Goal: Find specific page/section: Find specific page/section

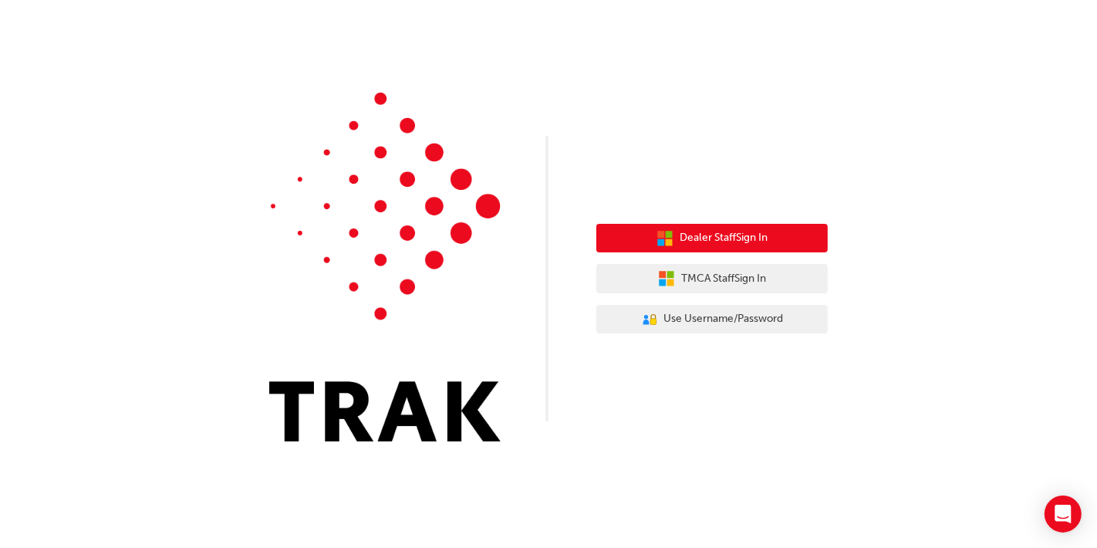
click at [765, 235] on span "Dealer Staff Sign In" at bounding box center [724, 238] width 88 height 18
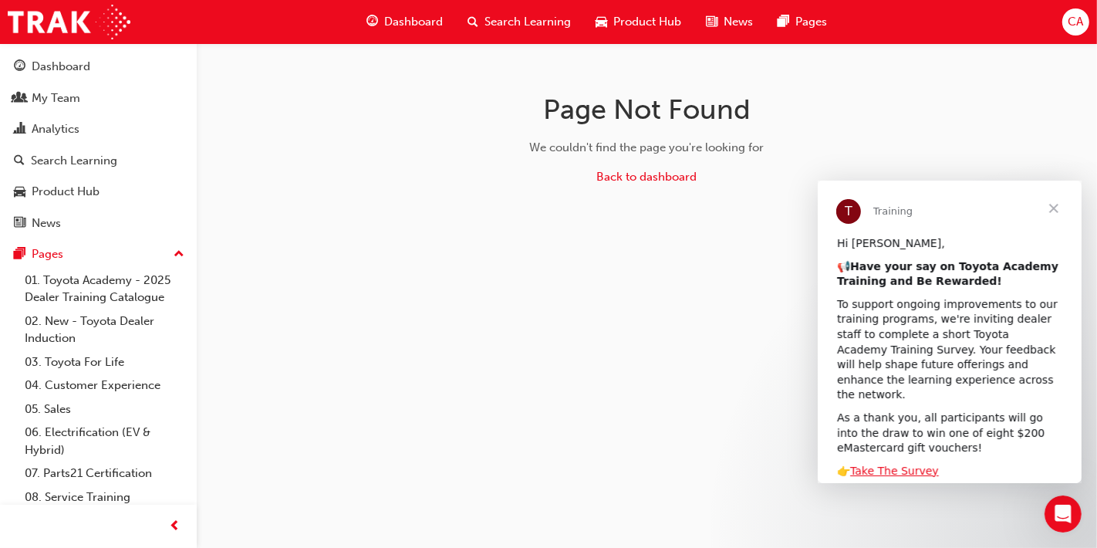
click at [1056, 208] on span "Close" at bounding box center [1053, 209] width 56 height 56
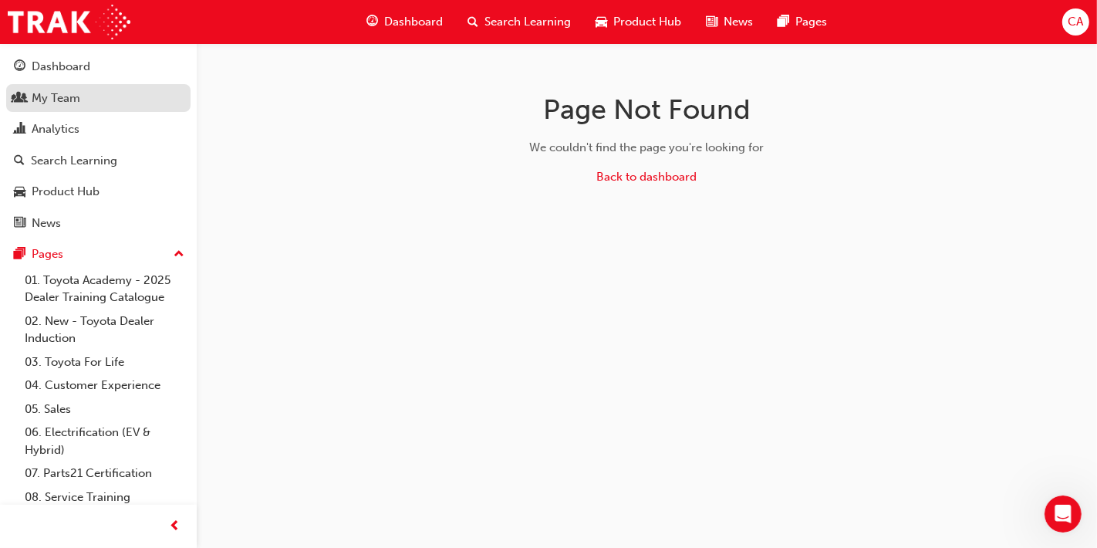
click at [99, 96] on div "My Team" at bounding box center [98, 98] width 169 height 19
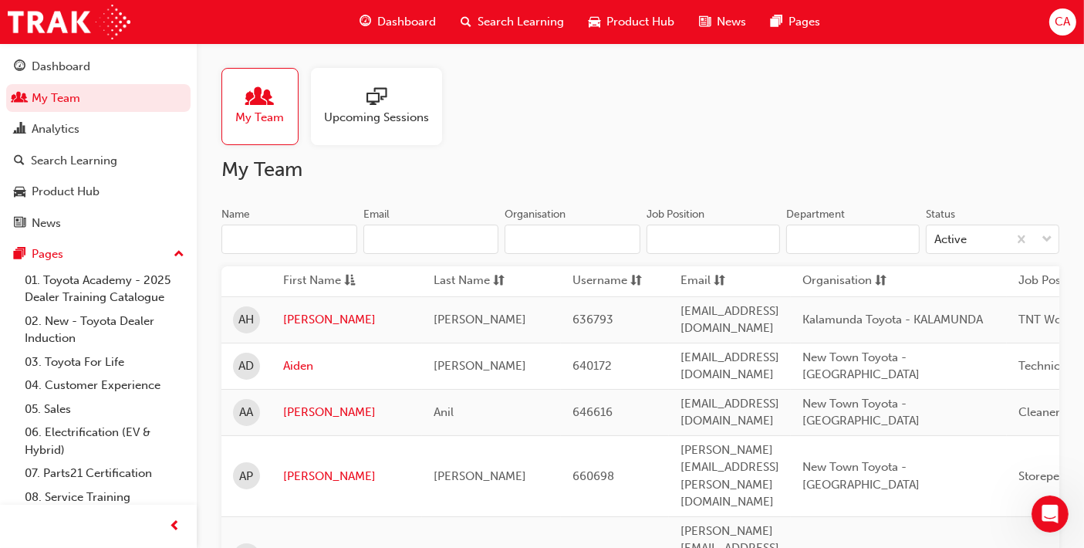
click at [317, 237] on input "Name" at bounding box center [289, 239] width 136 height 29
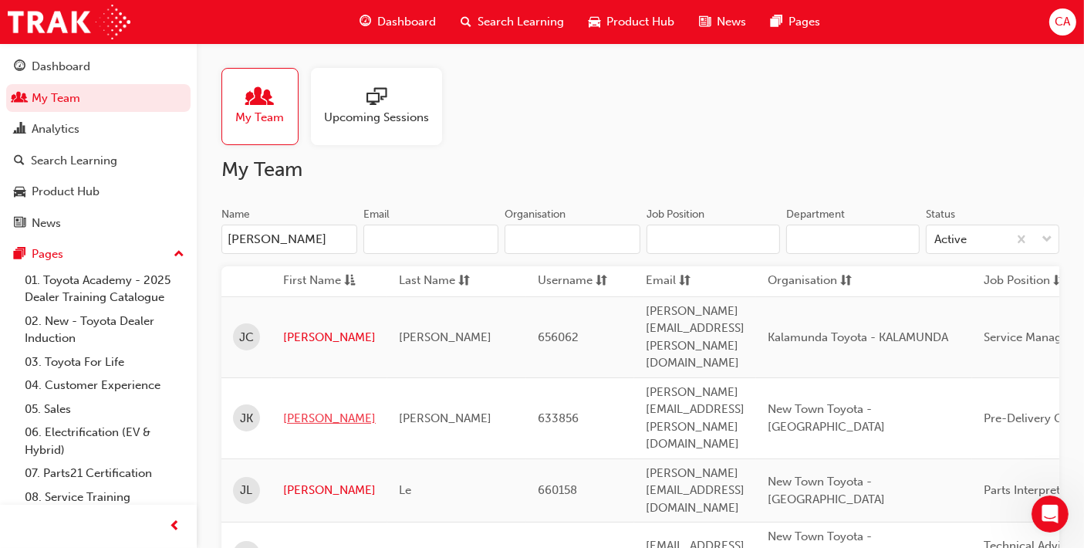
type input "jason"
click at [290, 410] on link "Jason" at bounding box center [329, 419] width 93 height 18
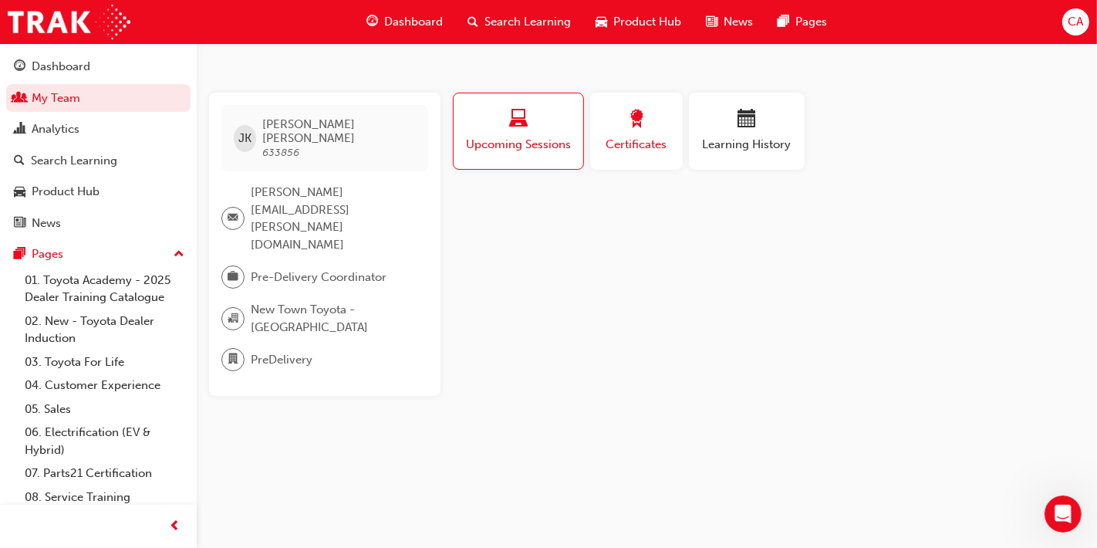
click at [650, 131] on div "button" at bounding box center [636, 122] width 69 height 24
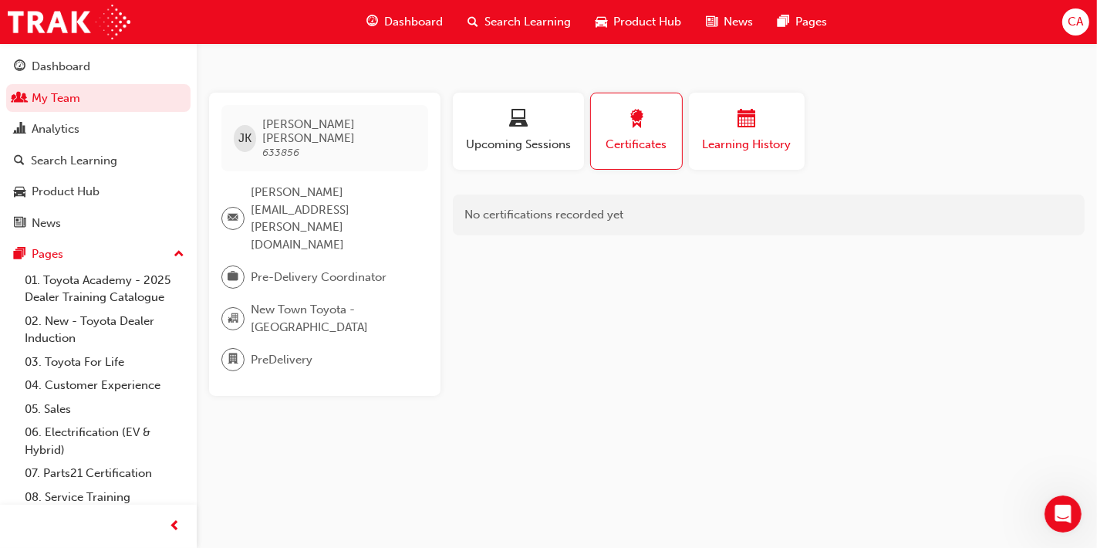
click at [747, 130] on span "calendar-icon" at bounding box center [747, 120] width 19 height 21
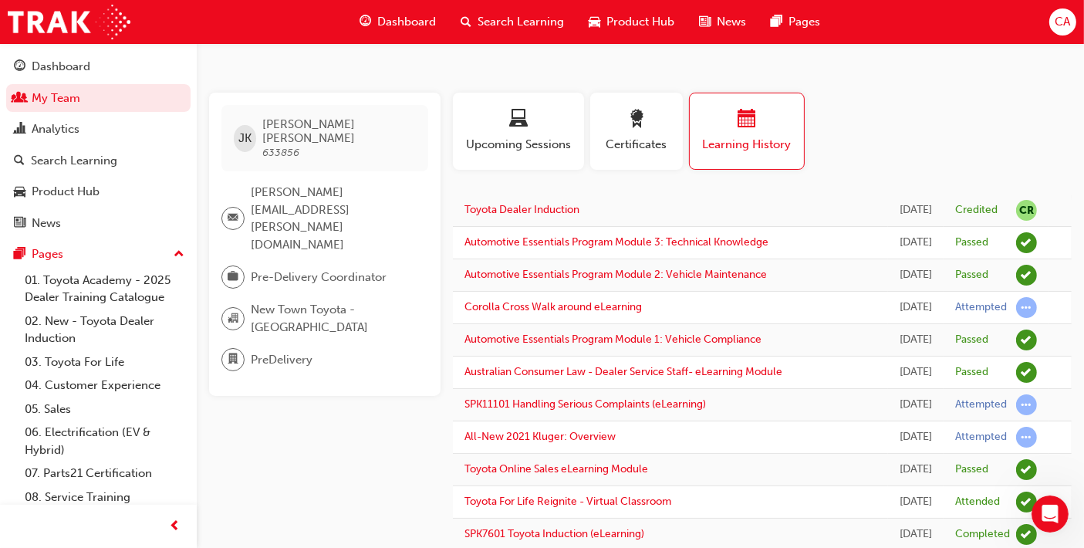
click at [943, 137] on div "Profile Upcoming Sessions Certificates Learning History" at bounding box center [762, 137] width 637 height 89
